Goal: Task Accomplishment & Management: Complete application form

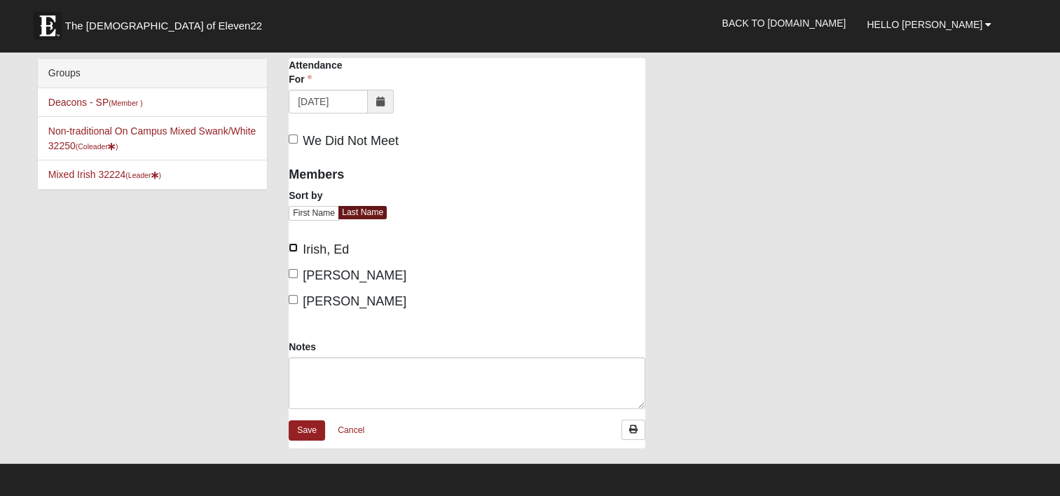
click at [291, 246] on input "Irish, Ed" at bounding box center [293, 247] width 9 height 9
checkbox input "true"
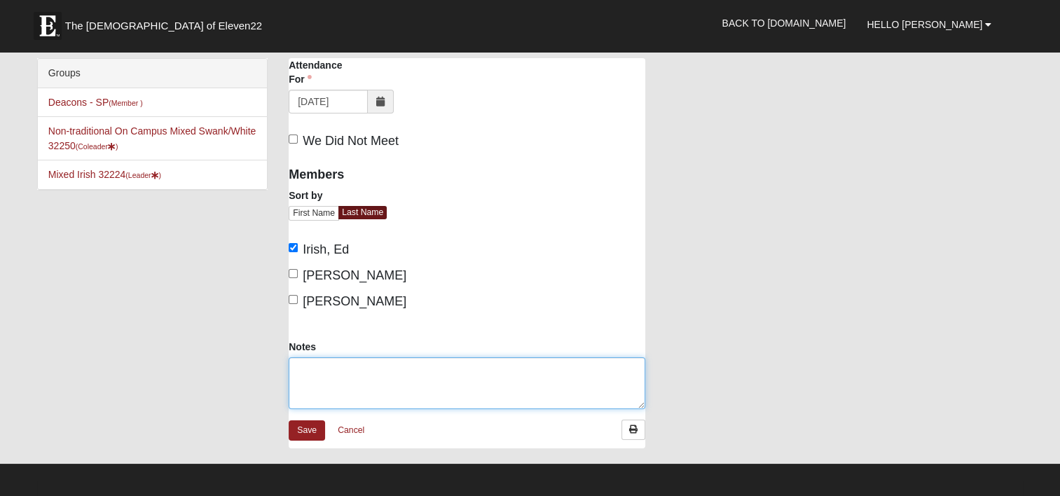
click at [340, 381] on textarea "Notes" at bounding box center [467, 383] width 356 height 52
click at [396, 385] on textarea "Volunteers - 1 Residents - (Faye," at bounding box center [467, 383] width 356 height 52
click at [409, 382] on textarea "Volunteers - 1 Residents - 15 (Faye," at bounding box center [467, 383] width 356 height 52
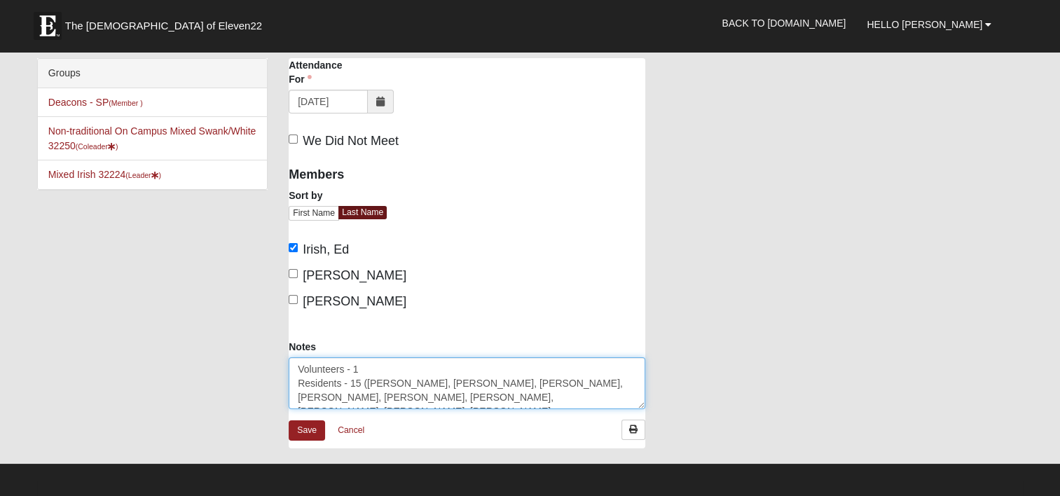
click at [405, 394] on textarea "Volunteers - 1 Residents - 15 (Faye, June, Mary, Doris, Bob, Shirley, Sam, Joan…" at bounding box center [467, 383] width 356 height 52
click at [412, 391] on textarea "Volunteers - 1 Residents - 15 (Faye, June, Mary, Doris, Bob, Shirley, Sam, Joan…" at bounding box center [467, 383] width 356 height 52
drag, startPoint x: 361, startPoint y: 382, endPoint x: 362, endPoint y: 374, distance: 8.5
click at [361, 382] on textarea "Volunteers - 1 Residents - 15 (Faye, June, Mary, Doris, Bob, Shirley, Sam, Joan…" at bounding box center [467, 383] width 356 height 52
click at [516, 395] on textarea "Volunteers - 1 Residents - 16 (Faye, June, Mary, Doris, Bob, Shirley, Sam, Joan…" at bounding box center [467, 383] width 356 height 52
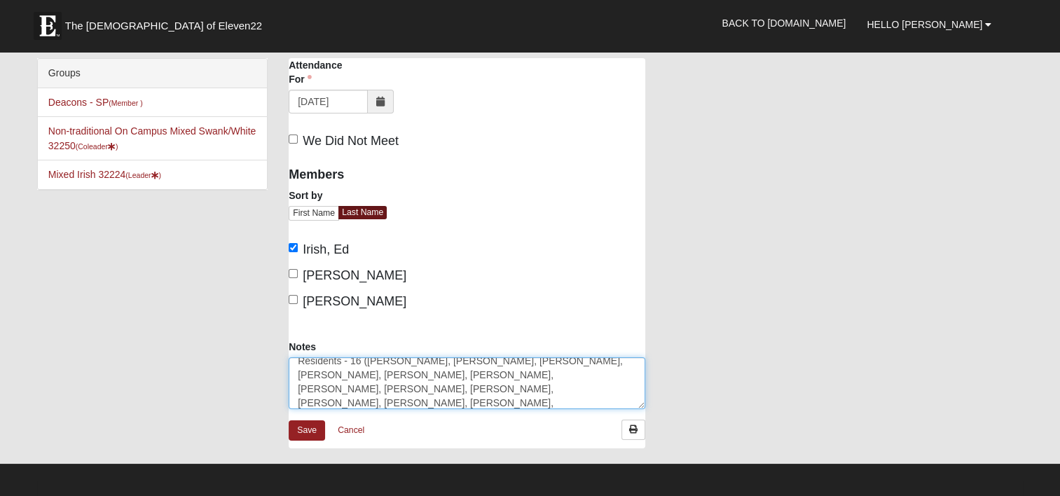
scroll to position [14, 0]
type textarea "Volunteers - 1 Residents - 16 ([PERSON_NAME], [PERSON_NAME], [PERSON_NAME], [PE…"
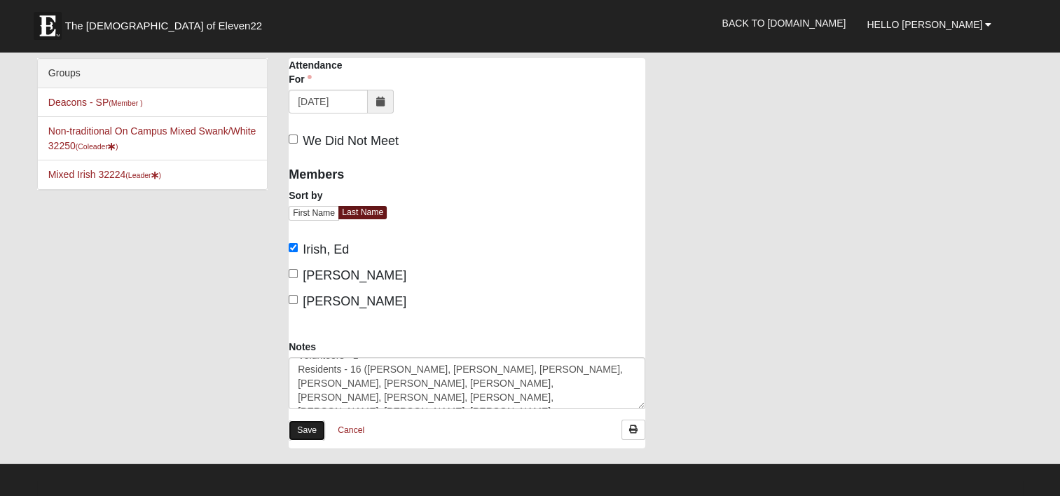
click at [304, 427] on link "Save" at bounding box center [307, 430] width 36 height 20
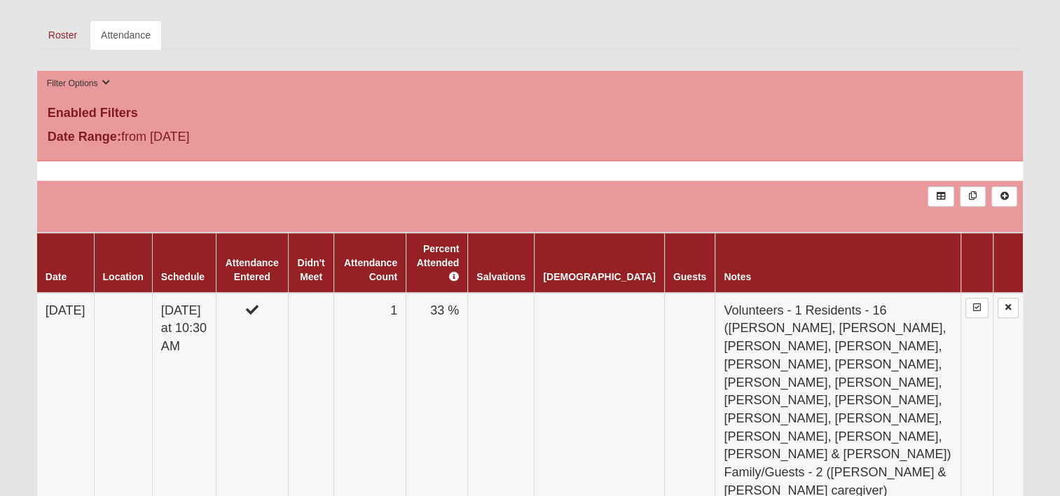
scroll to position [490, 0]
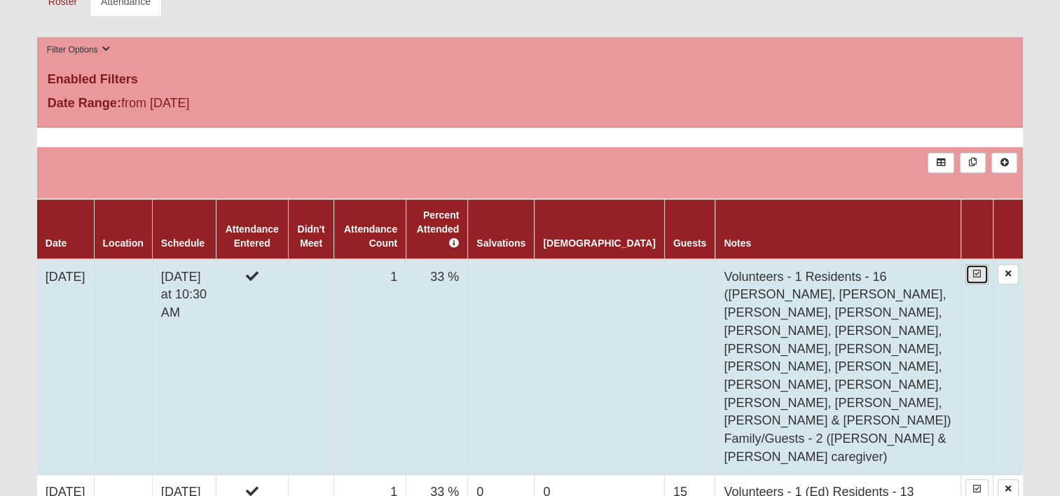
click at [980, 270] on icon at bounding box center [977, 274] width 8 height 8
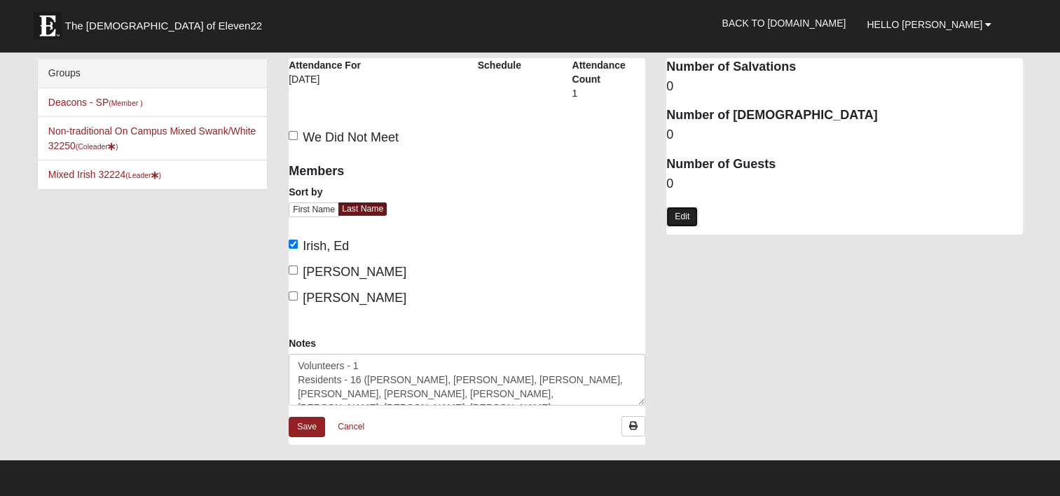
click at [680, 211] on link "Edit" at bounding box center [682, 217] width 32 height 20
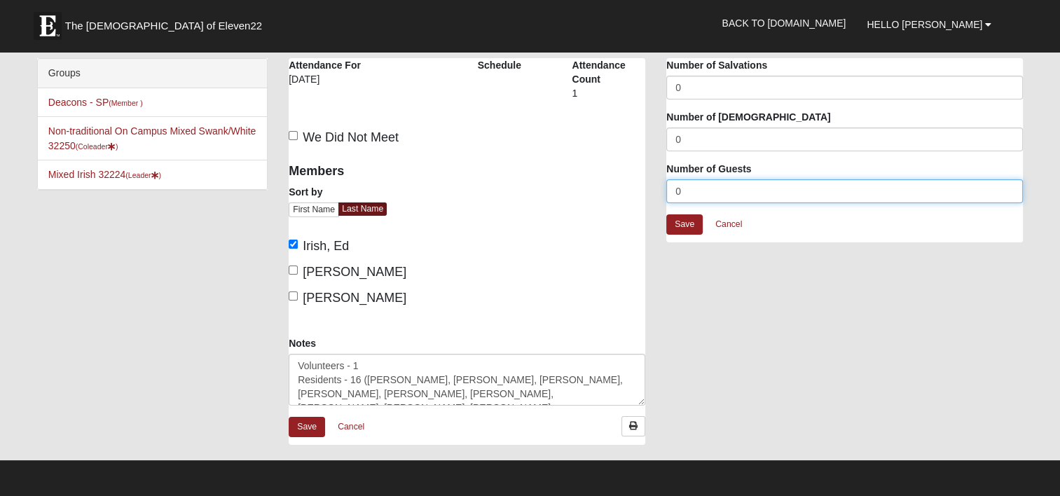
drag, startPoint x: 683, startPoint y: 190, endPoint x: 654, endPoint y: 186, distance: 29.1
click at [655, 186] on div "Attendance Occurrence Attributes Number of Salvations 0 Number of Baptisms 0 Nu…" at bounding box center [843, 157] width 377 height 198
type input "18"
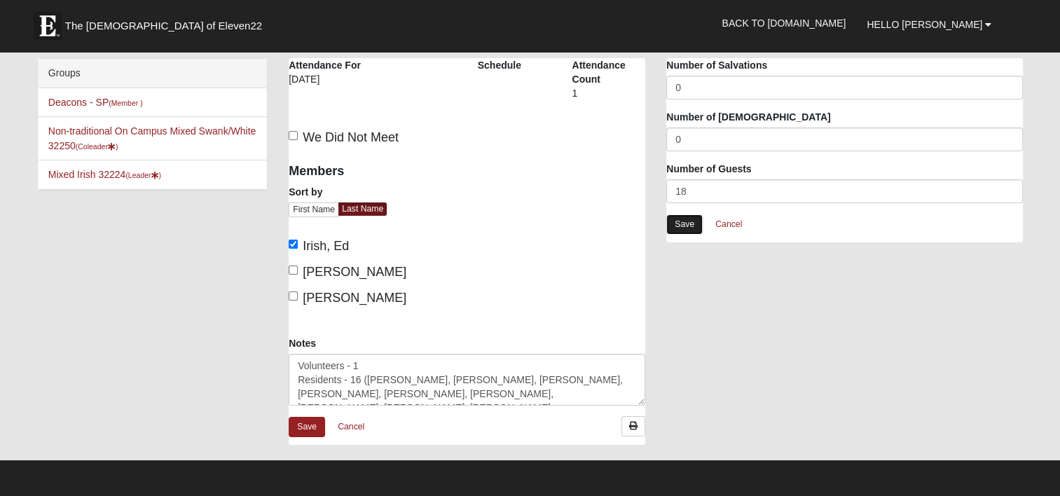
click at [687, 225] on link "Save" at bounding box center [684, 224] width 36 height 20
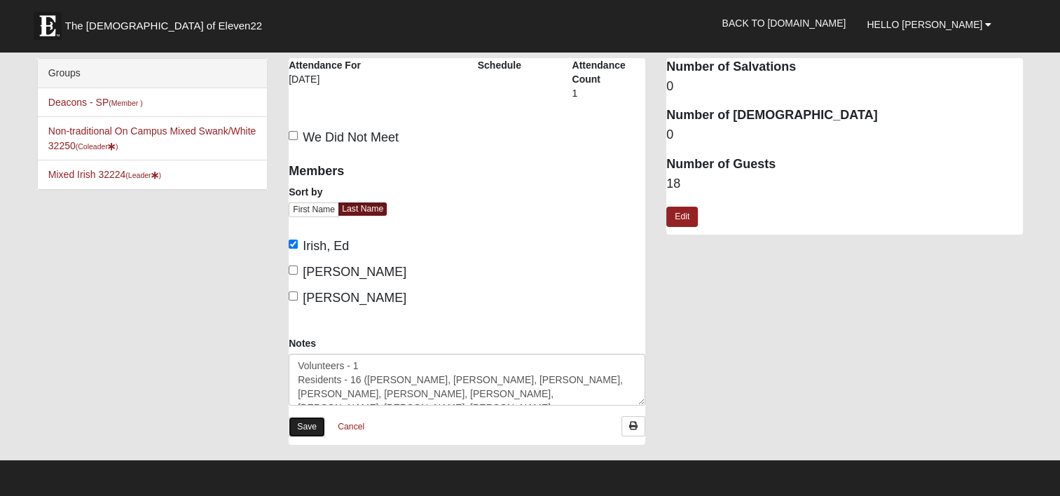
click at [308, 427] on link "Save" at bounding box center [307, 427] width 36 height 20
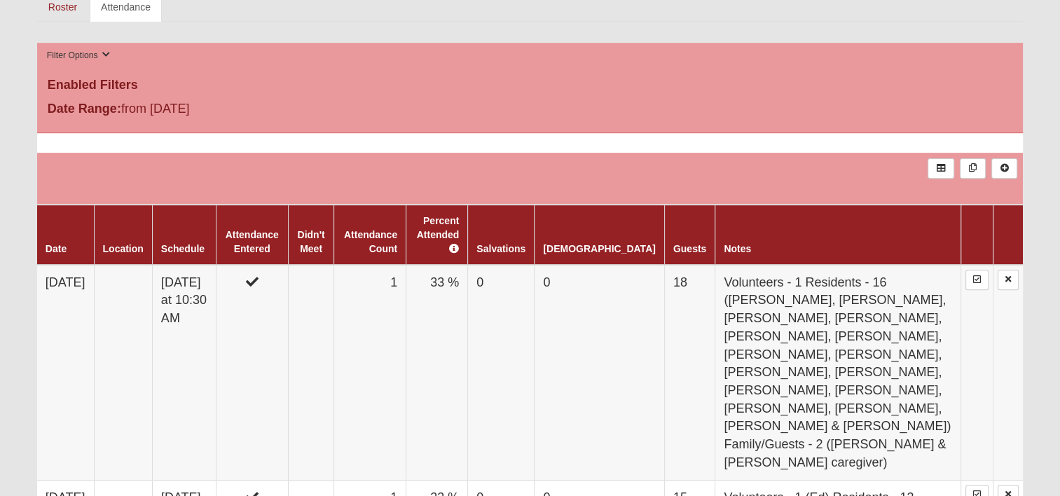
scroll to position [490, 0]
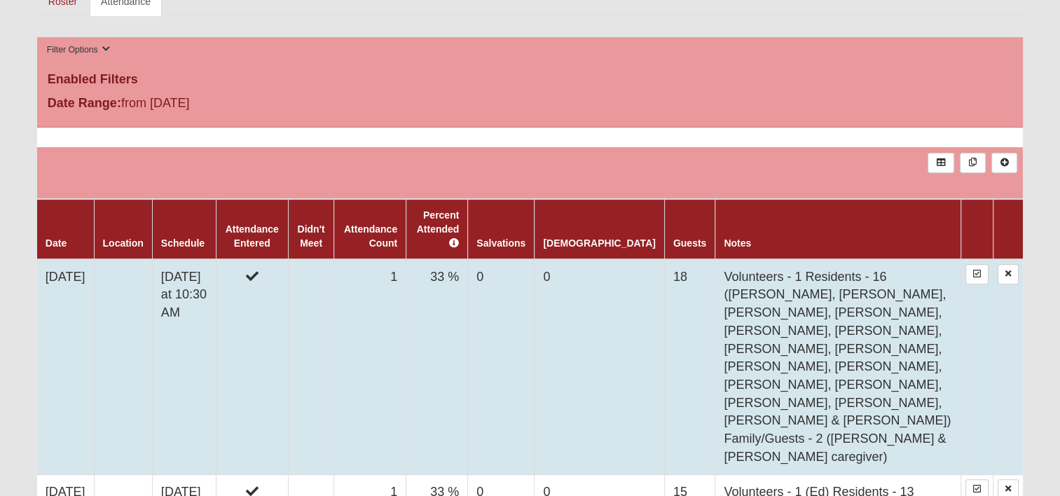
drag, startPoint x: 762, startPoint y: 334, endPoint x: 684, endPoint y: 252, distance: 112.9
click at [684, 259] on tr "[DATE] [DATE] at 10:30 AM 1 33 % 0 0 18 Volunteers - 1 Residents - 16 ([PERSON_…" at bounding box center [529, 367] width 985 height 216
drag, startPoint x: 684, startPoint y: 252, endPoint x: 721, endPoint y: 268, distance: 40.2
copy tr "Volunteers - 1 Residents - 16 ([PERSON_NAME], [PERSON_NAME], [PERSON_NAME], [PE…"
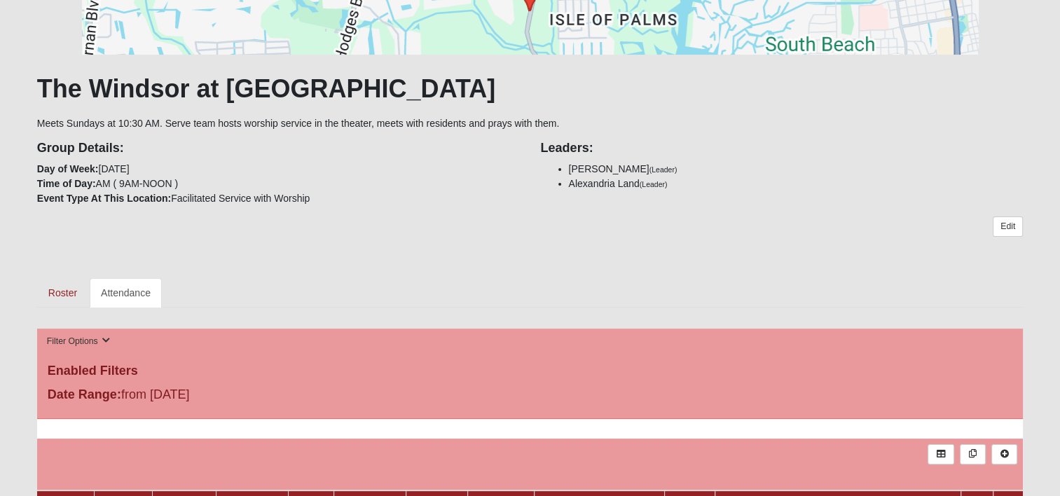
scroll to position [0, 0]
